Goal: Task Accomplishment & Management: Complete application form

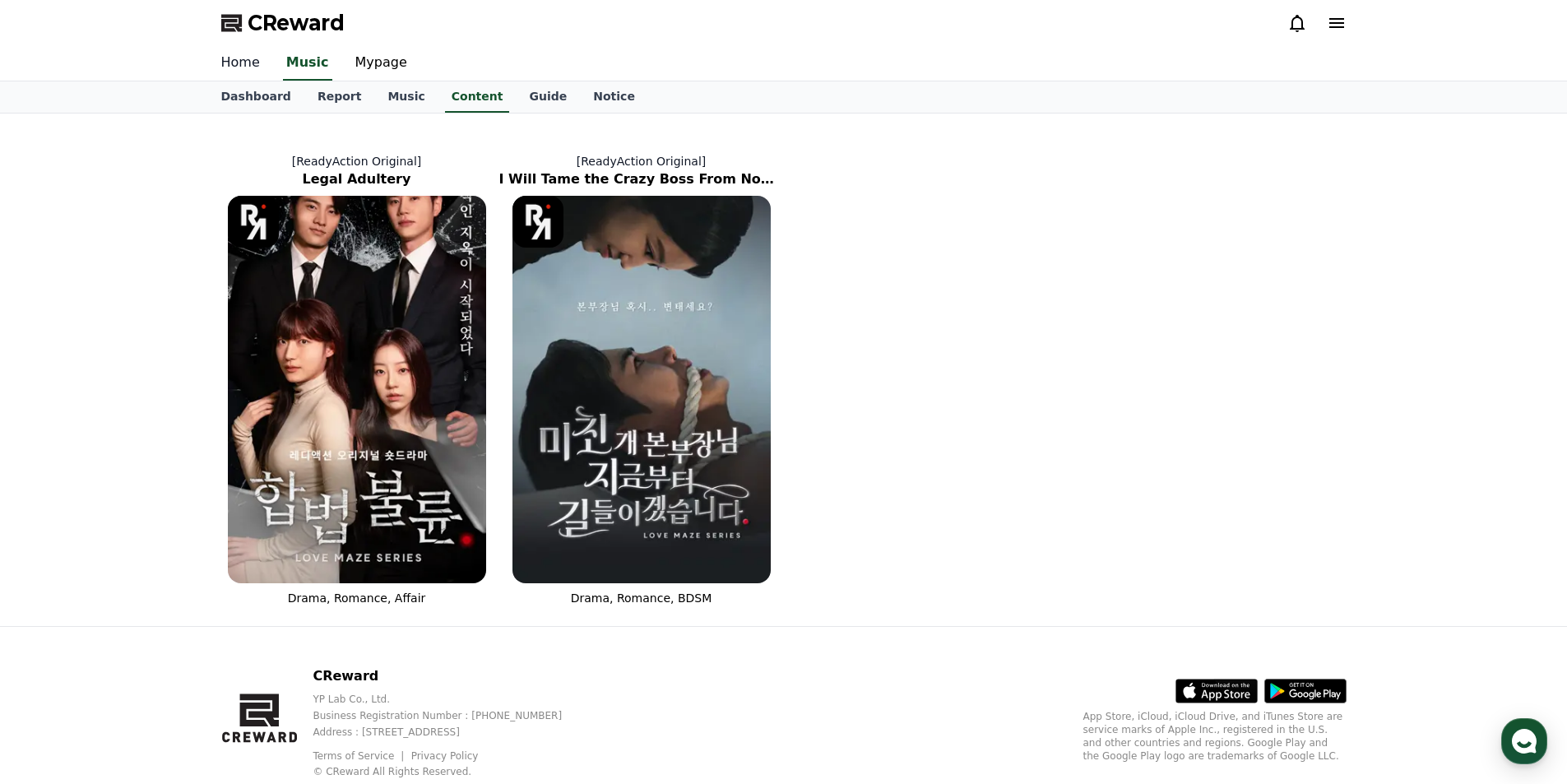
drag, startPoint x: 0, startPoint y: 0, endPoint x: 228, endPoint y: 61, distance: 236.0
click at [228, 61] on link "Home" at bounding box center [241, 64] width 65 height 35
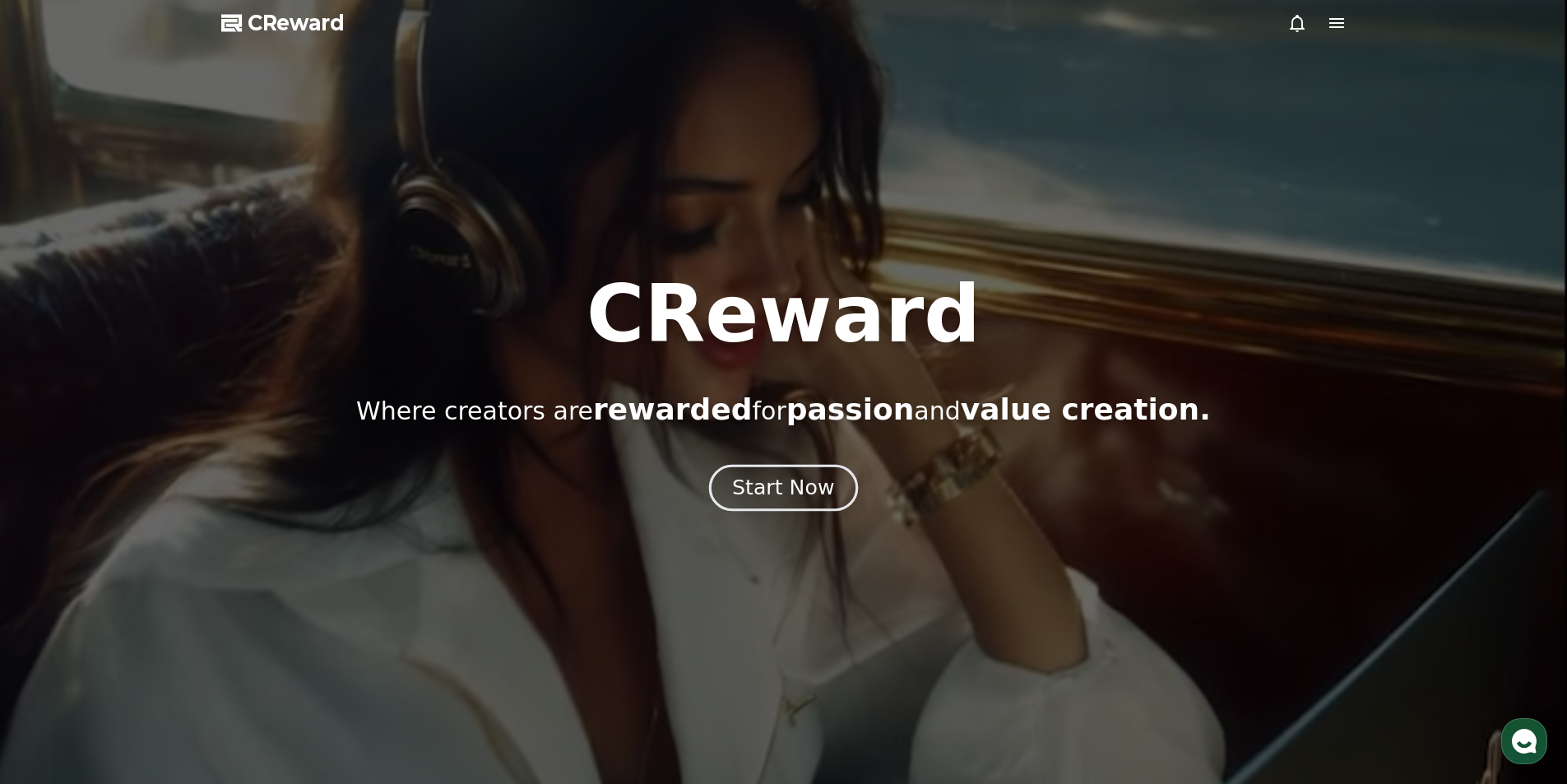
click at [756, 493] on div "Start Now" at bounding box center [783, 488] width 102 height 28
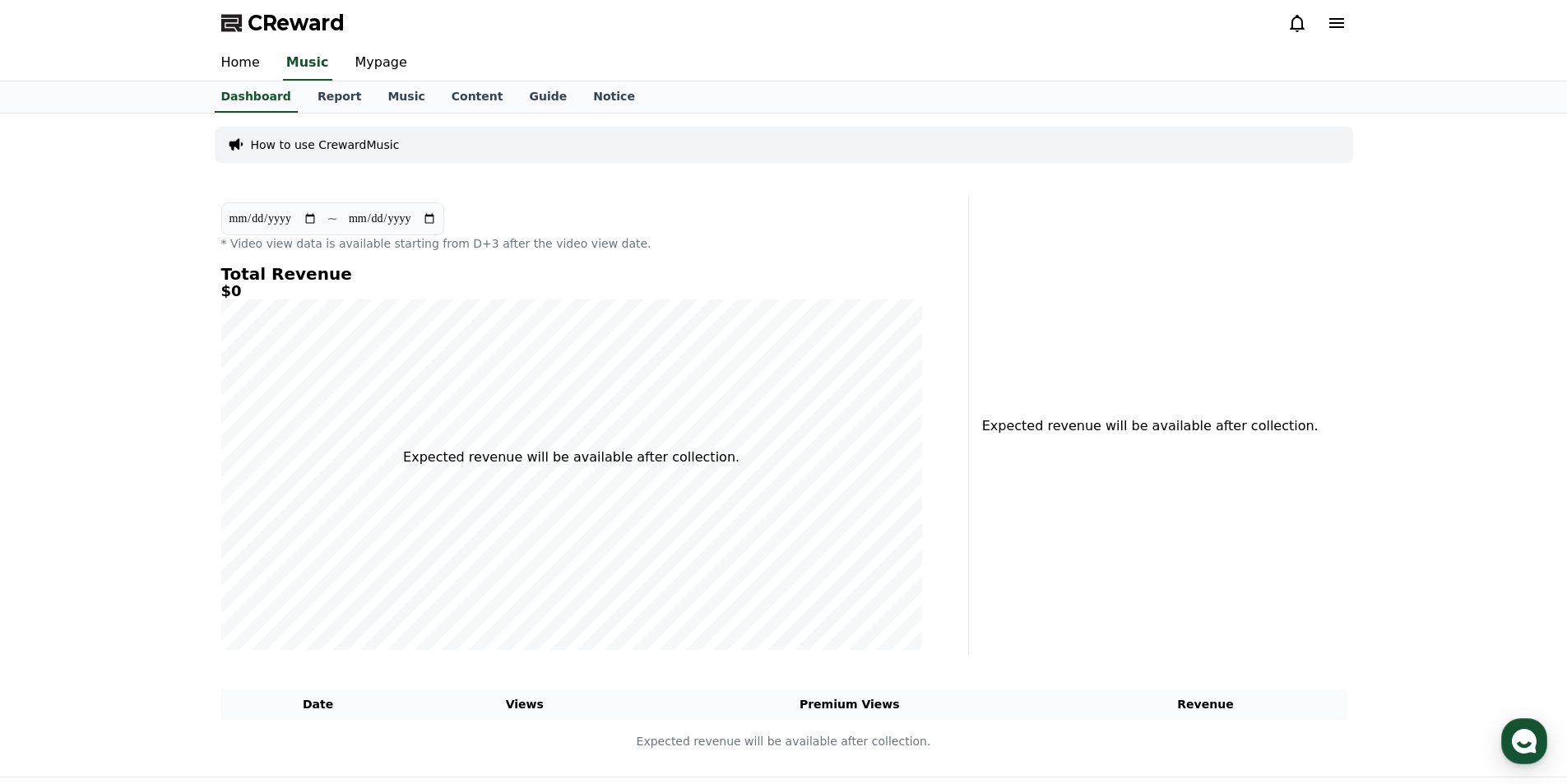
click at [1289, 23] on icon at bounding box center [1297, 23] width 20 height 20
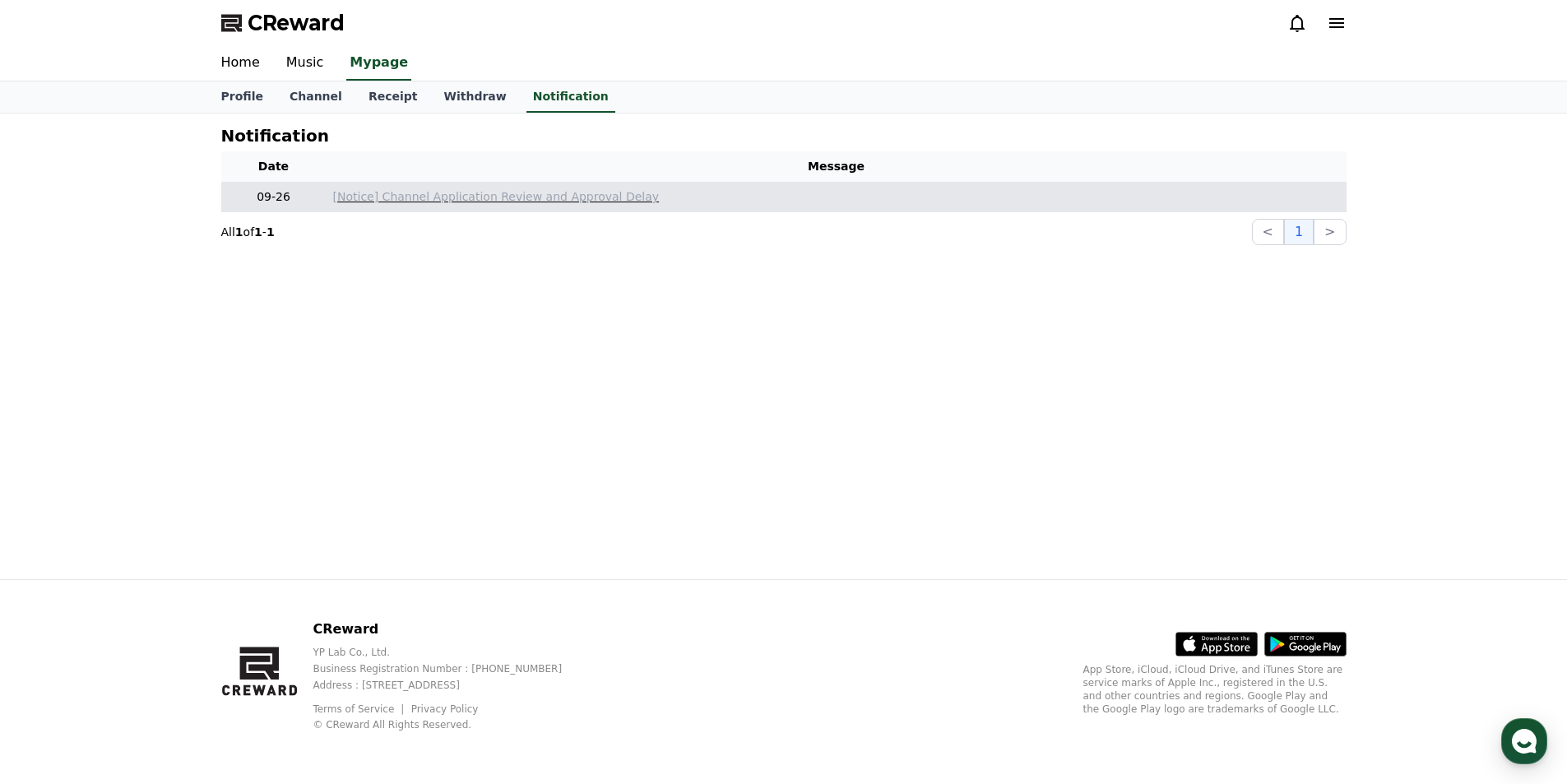
click at [506, 205] on p "[Notice] Channel Application Review and Approval Delay" at bounding box center [836, 197] width 1007 height 17
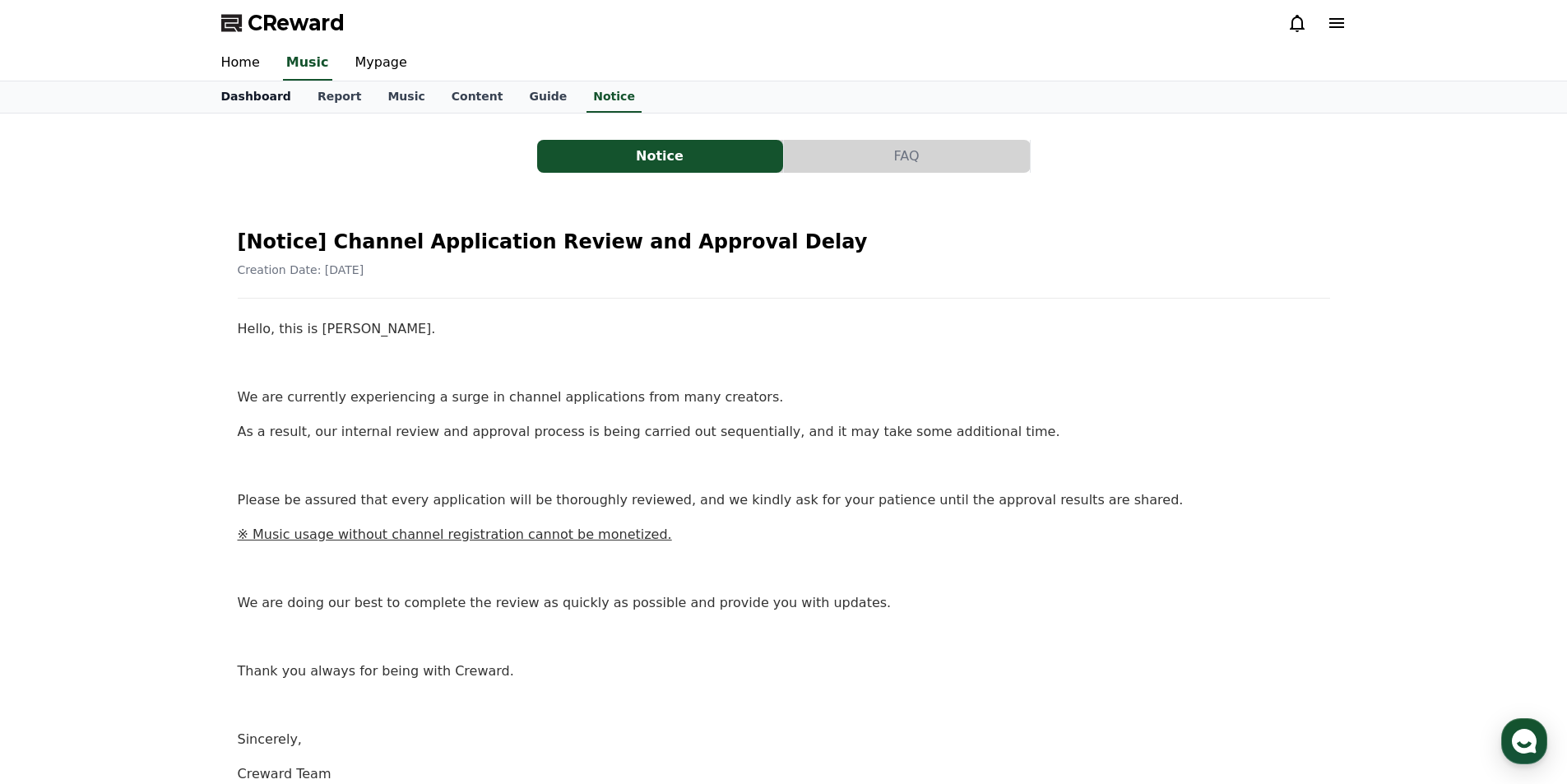
click at [268, 99] on link "Dashboard" at bounding box center [256, 97] width 96 height 31
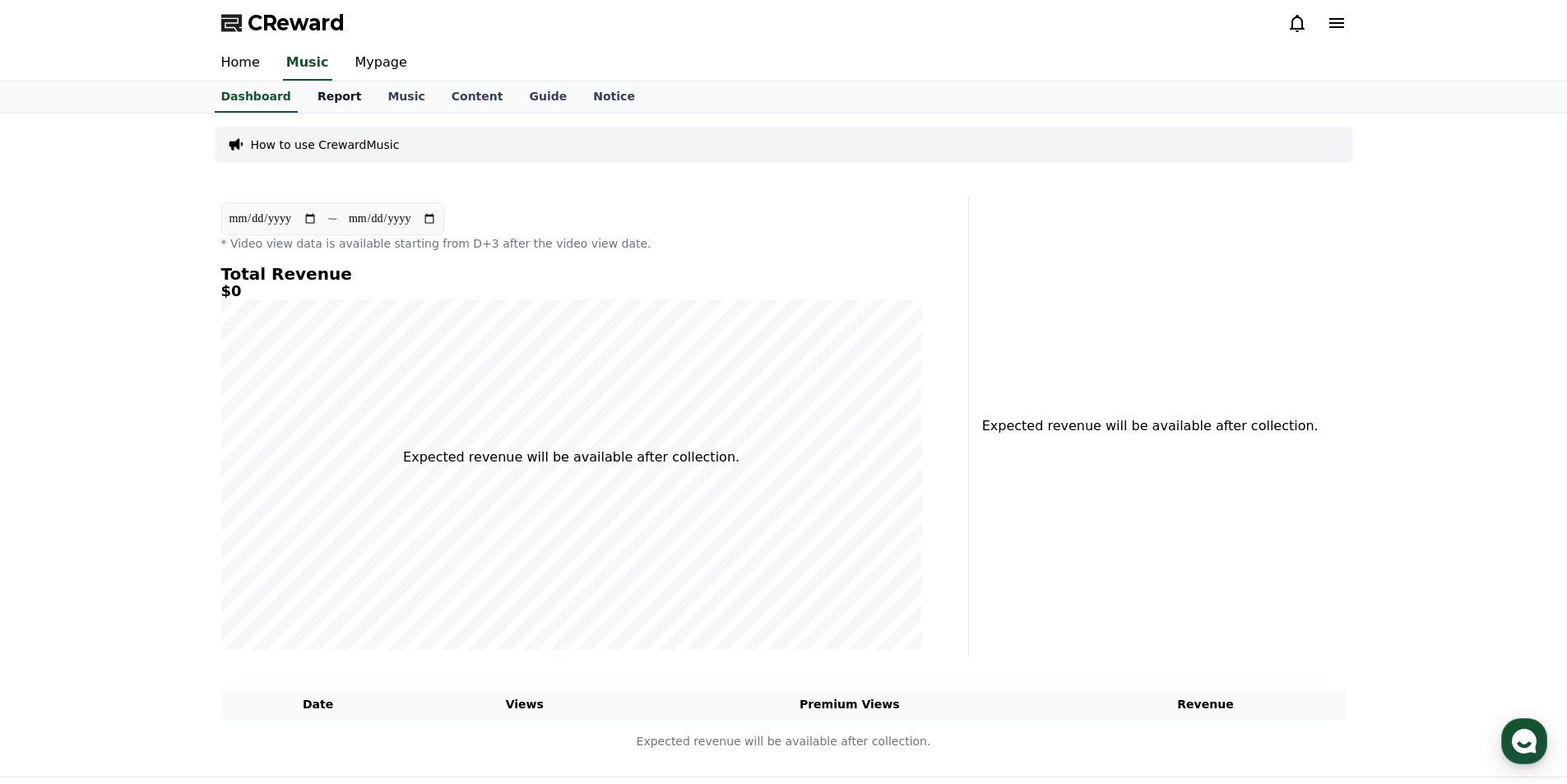
click at [327, 98] on link "Report" at bounding box center [339, 97] width 71 height 31
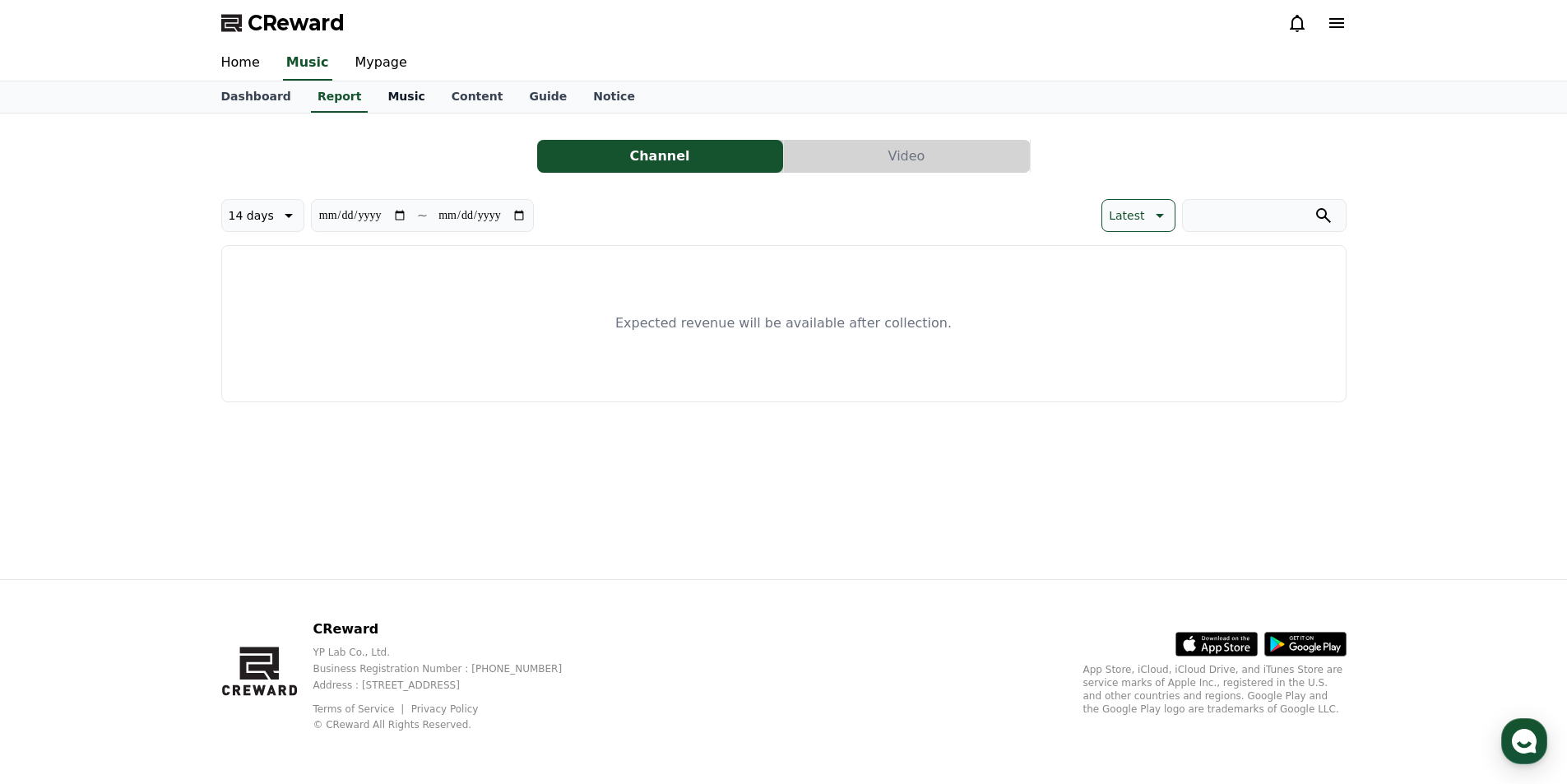
click at [415, 108] on link "Music" at bounding box center [405, 97] width 64 height 31
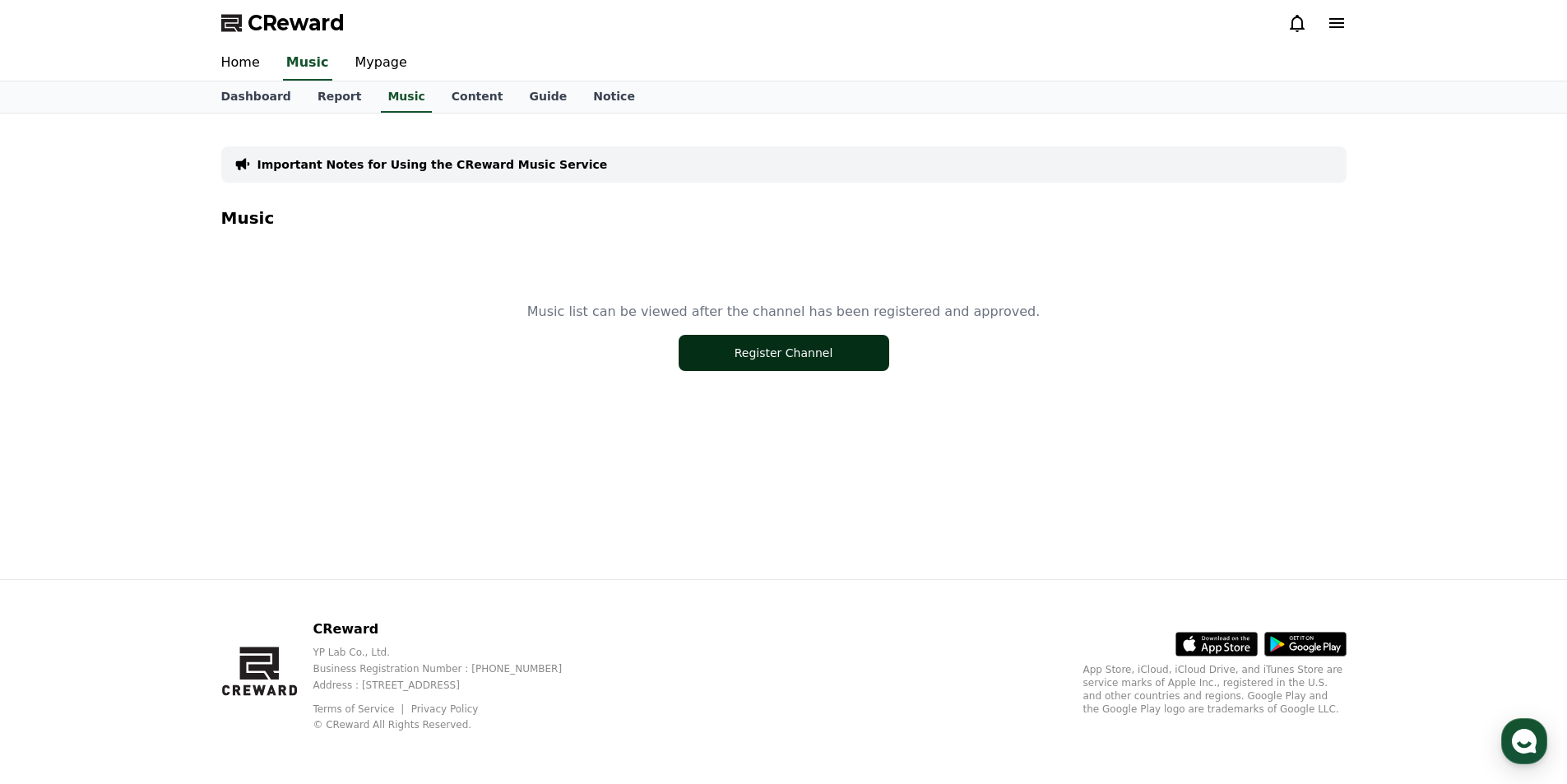
click at [737, 345] on button "Register Channel" at bounding box center [784, 353] width 211 height 37
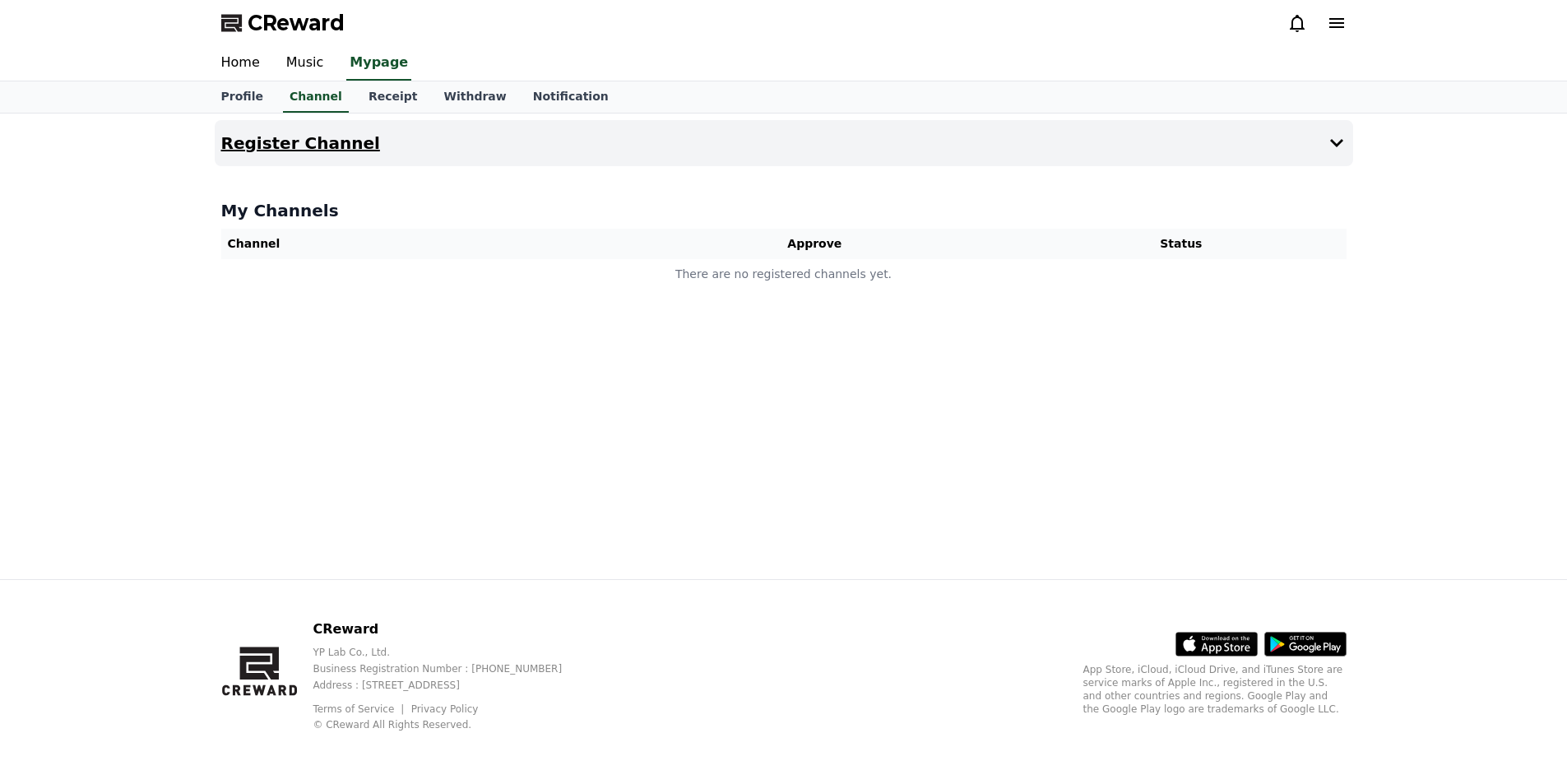
click at [294, 139] on h4 "Register Channel" at bounding box center [301, 143] width 159 height 18
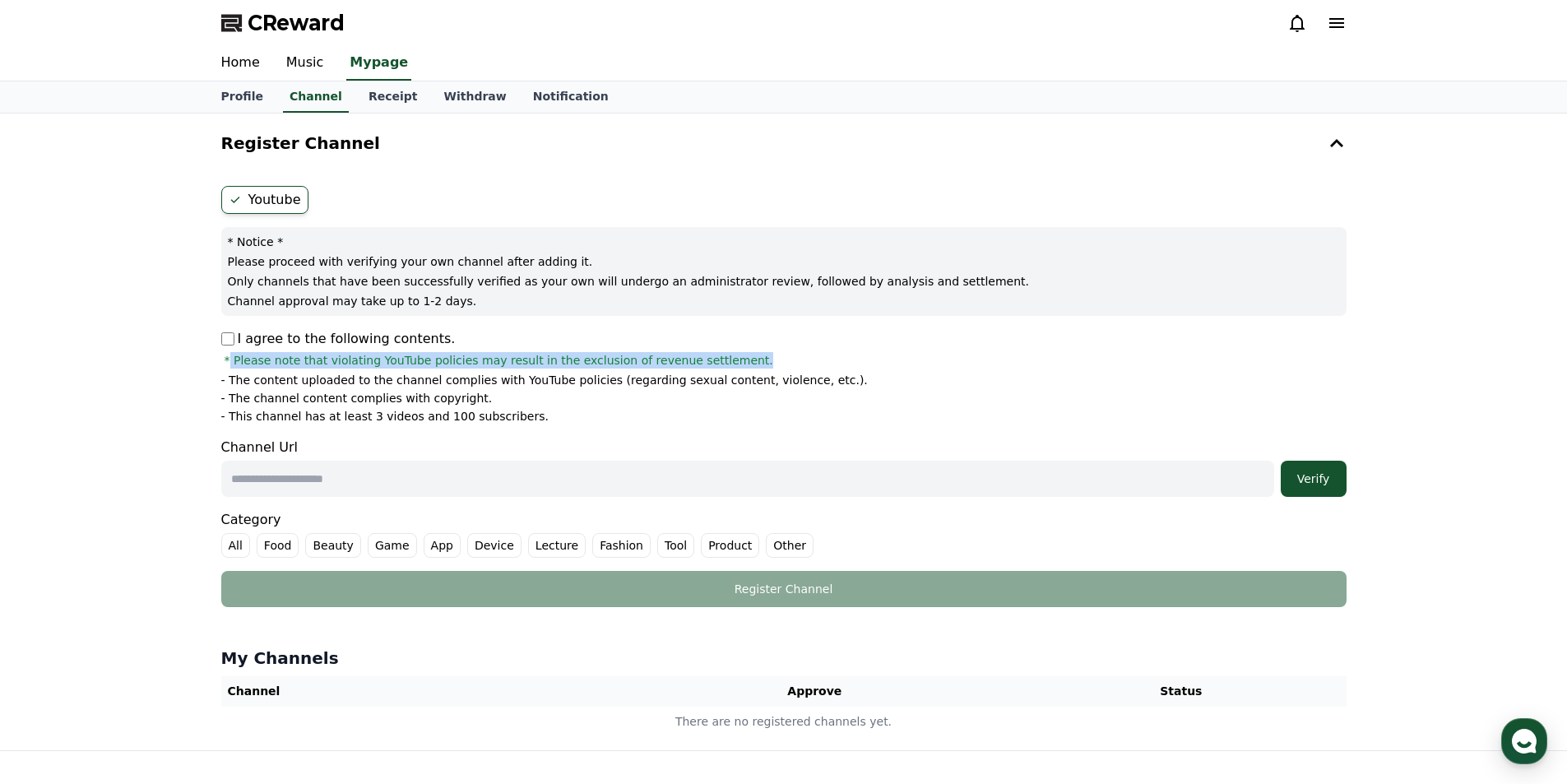
drag, startPoint x: 743, startPoint y: 359, endPoint x: 230, endPoint y: 367, distance: 513.1
click at [230, 367] on span "* Please note that violating YouTube policies may result in the exclusion of re…" at bounding box center [499, 360] width 549 height 17
copy span "Please note that violating YouTube policies may result in the exclusion of reve…"
